Goal: Transaction & Acquisition: Obtain resource

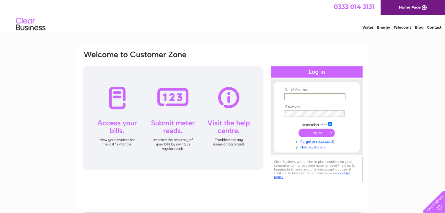
click at [287, 97] on input "text" at bounding box center [314, 96] width 61 height 7
type input "[PERSON_NAME][EMAIL_ADDRESS][PERSON_NAME][DOMAIN_NAME]"
click at [318, 130] on input "submit" at bounding box center [316, 132] width 36 height 8
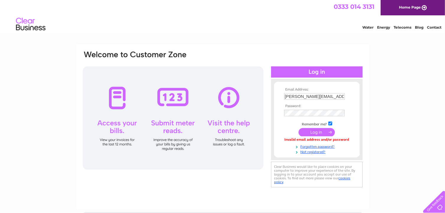
click at [317, 128] on input "submit" at bounding box center [316, 132] width 36 height 8
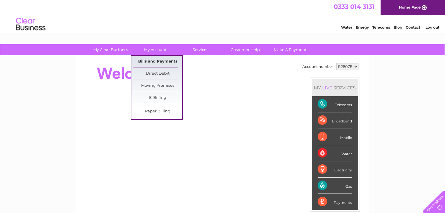
click at [161, 58] on link "Bills and Payments" at bounding box center [157, 62] width 49 height 12
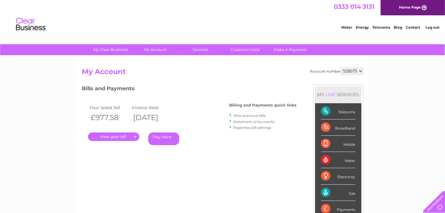
click at [115, 135] on link "." at bounding box center [113, 137] width 51 height 9
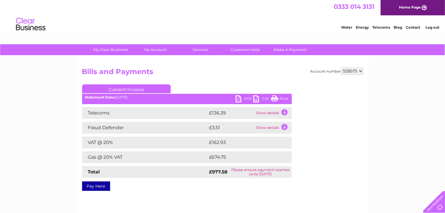
click at [240, 98] on link "PDF" at bounding box center [245, 99] width 18 height 9
click at [239, 98] on link "PDF" at bounding box center [245, 99] width 18 height 9
click at [237, 98] on link "PDF" at bounding box center [245, 99] width 18 height 9
click at [387, 127] on div "My Clear Business Login Details My Details My Preferences Link Account My Accou…" at bounding box center [222, 183] width 445 height 278
